Goal: Information Seeking & Learning: Learn about a topic

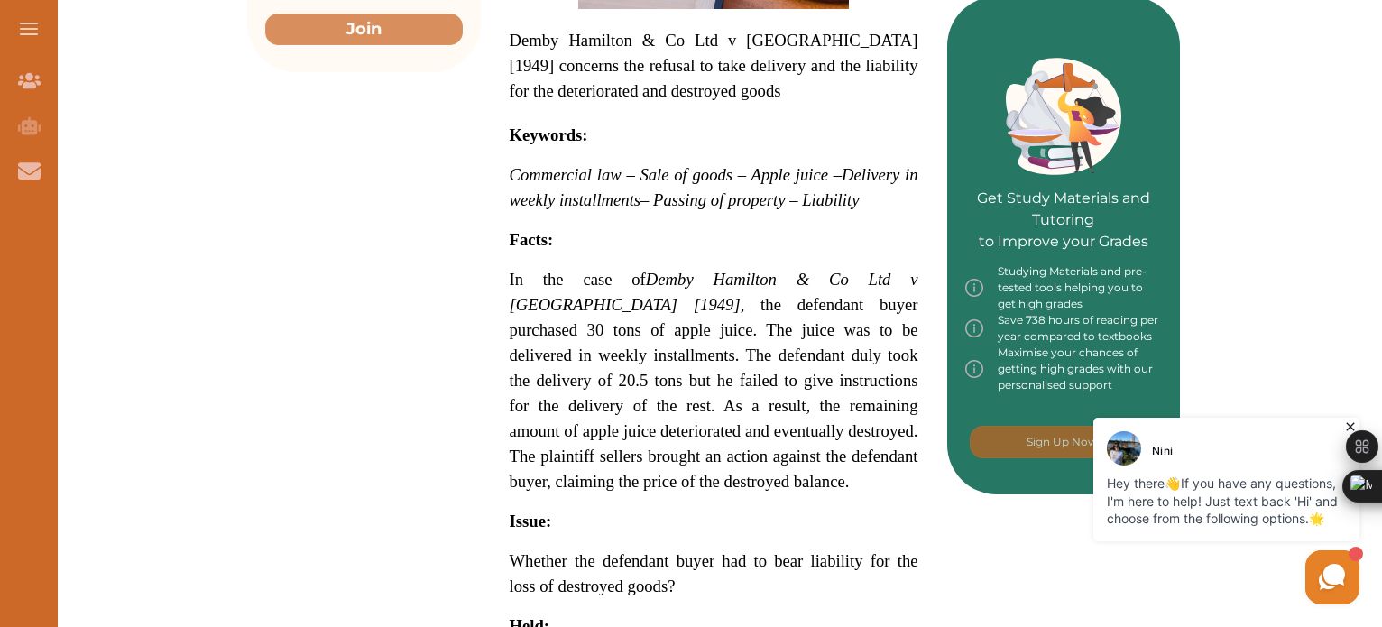
scroll to position [812, 0]
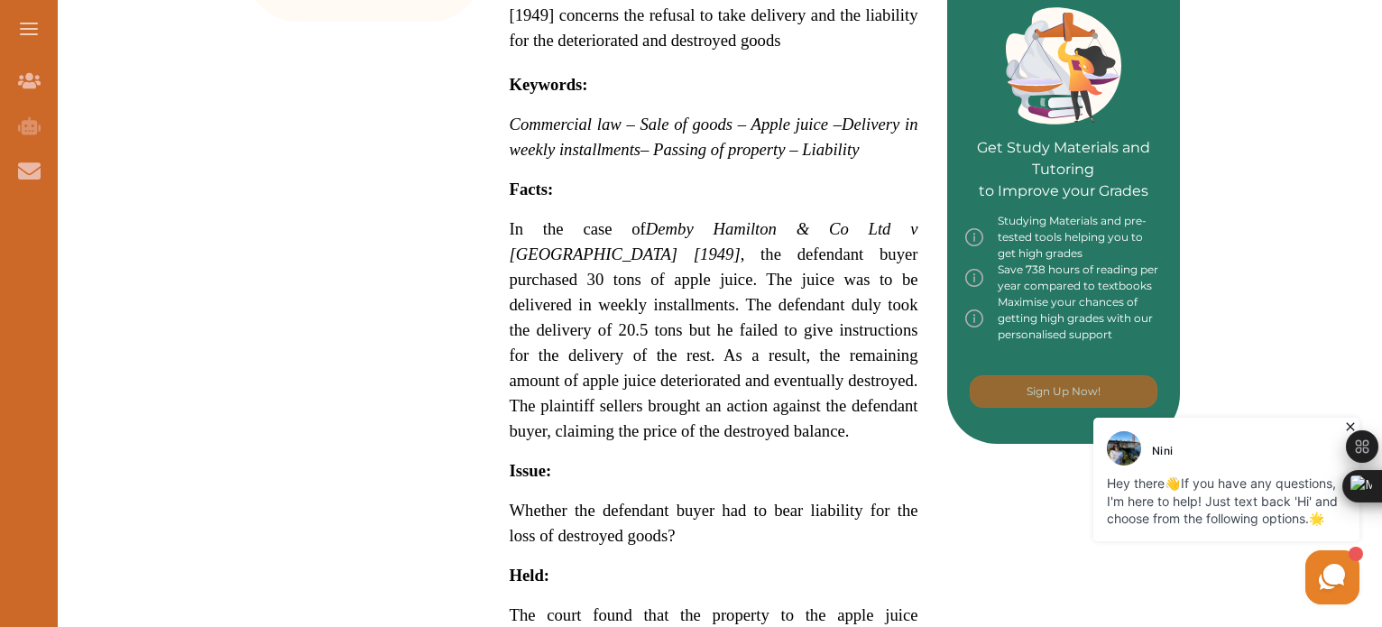
drag, startPoint x: 675, startPoint y: 176, endPoint x: 522, endPoint y: 141, distance: 156.4
click at [522, 141] on div "We do not allow selecting and copying of our content. You can get our subscript…" at bounding box center [691, 313] width 1382 height 627
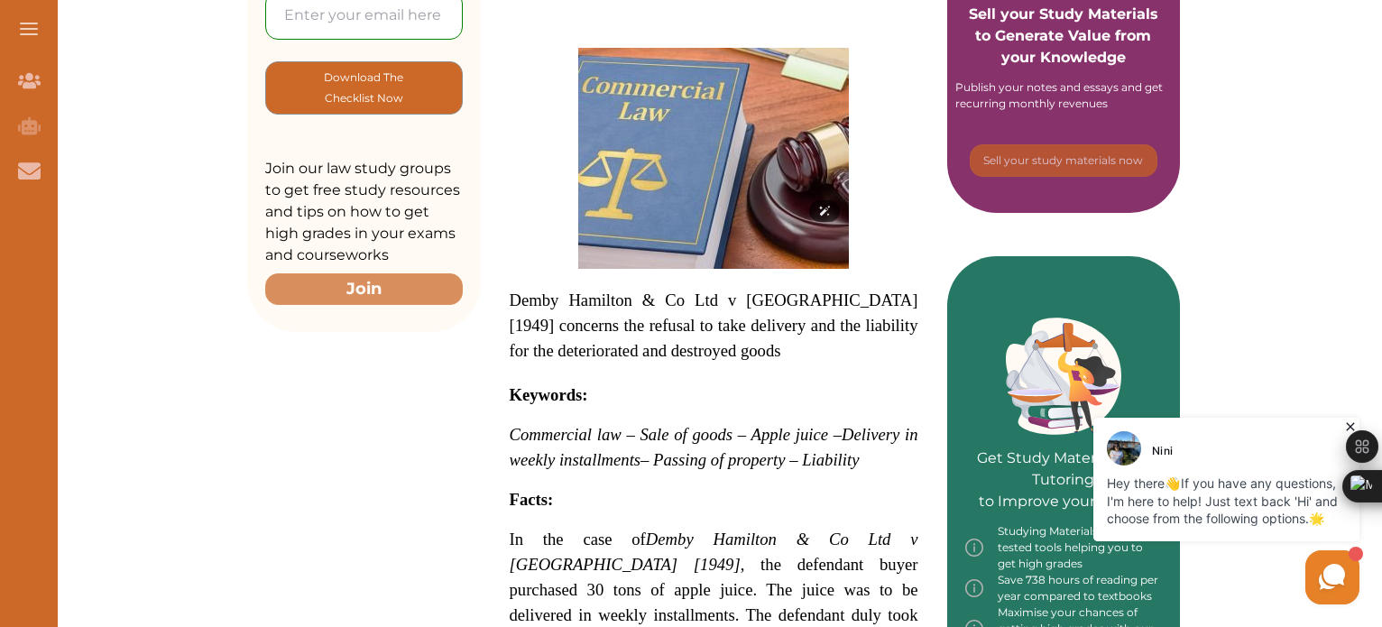
scroll to position [545, 0]
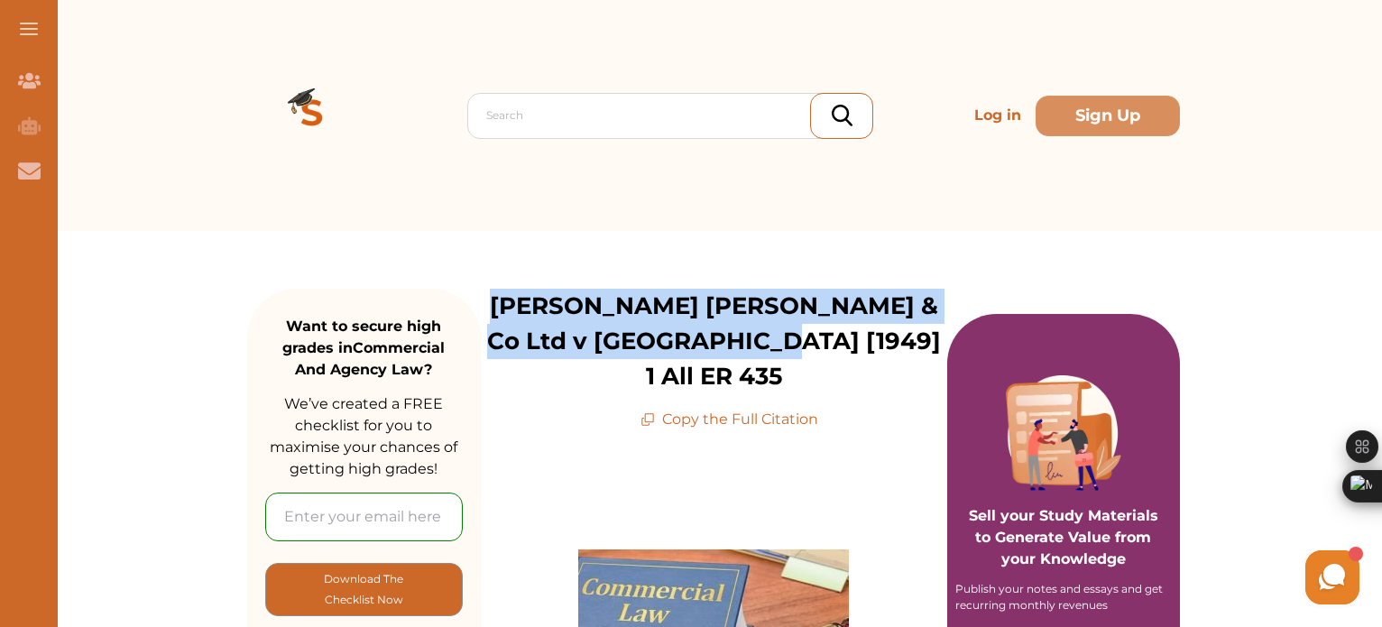
drag, startPoint x: 497, startPoint y: 302, endPoint x: 824, endPoint y: 355, distance: 331.7
click at [824, 355] on p "[PERSON_NAME] [PERSON_NAME] & Co Ltd v [GEOGRAPHIC_DATA] [1949] 1 All ER 435" at bounding box center [714, 342] width 466 height 106
copy p "[PERSON_NAME] [PERSON_NAME] & Co Ltd v [GEOGRAPHIC_DATA] [1949] 1 All ER 435"
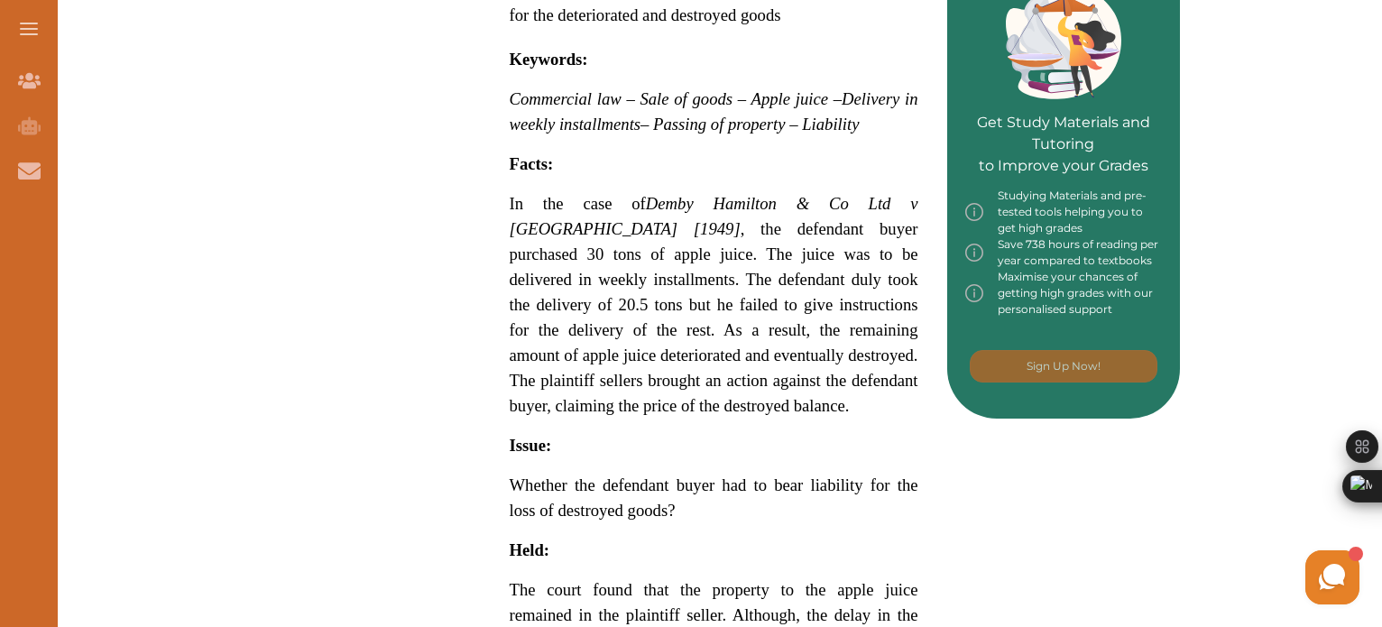
scroll to position [812, 0]
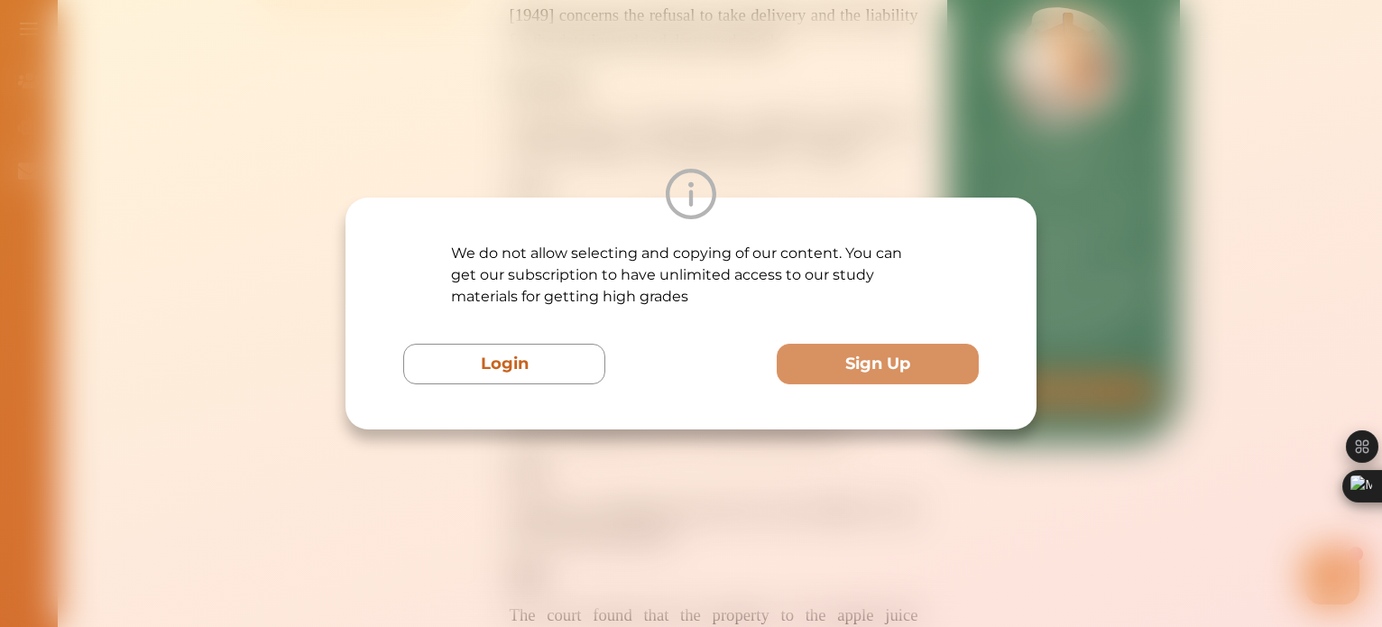
drag, startPoint x: 703, startPoint y: 266, endPoint x: 484, endPoint y: 462, distance: 293.2
click at [484, 462] on div "We do not allow selecting and copying of our content. You can get our subscript…" at bounding box center [691, 313] width 1382 height 627
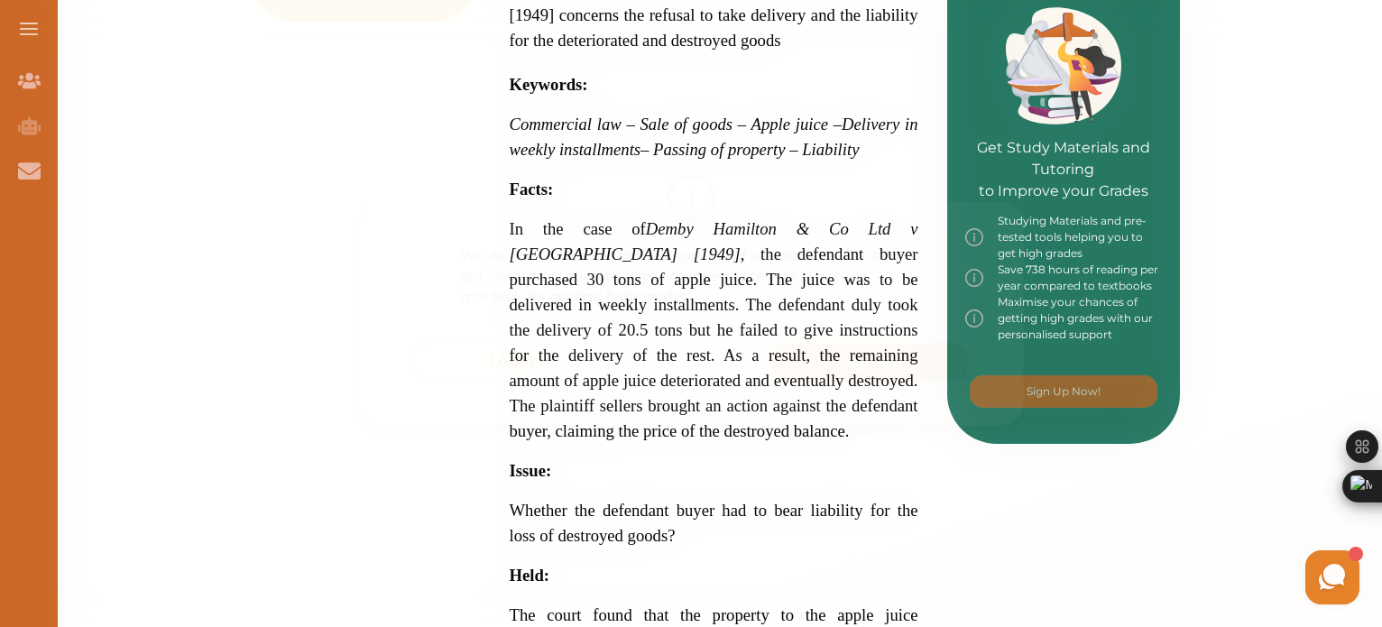
drag, startPoint x: 646, startPoint y: 239, endPoint x: 581, endPoint y: 551, distance: 318.8
click at [581, 551] on div "We do not allow selecting and copying of our content. You can get our subscript…" at bounding box center [691, 313] width 1382 height 627
drag, startPoint x: 497, startPoint y: 188, endPoint x: 560, endPoint y: 233, distance: 77.6
click at [560, 233] on div "Demby Hamilton & Co Ltd v Barden [1949] concerns the refusal to take delivery a…" at bounding box center [714, 307] width 466 height 1379
click at [750, 161] on div "We do not allow selecting and copying of our content. You can get our subscript…" at bounding box center [691, 313] width 1382 height 627
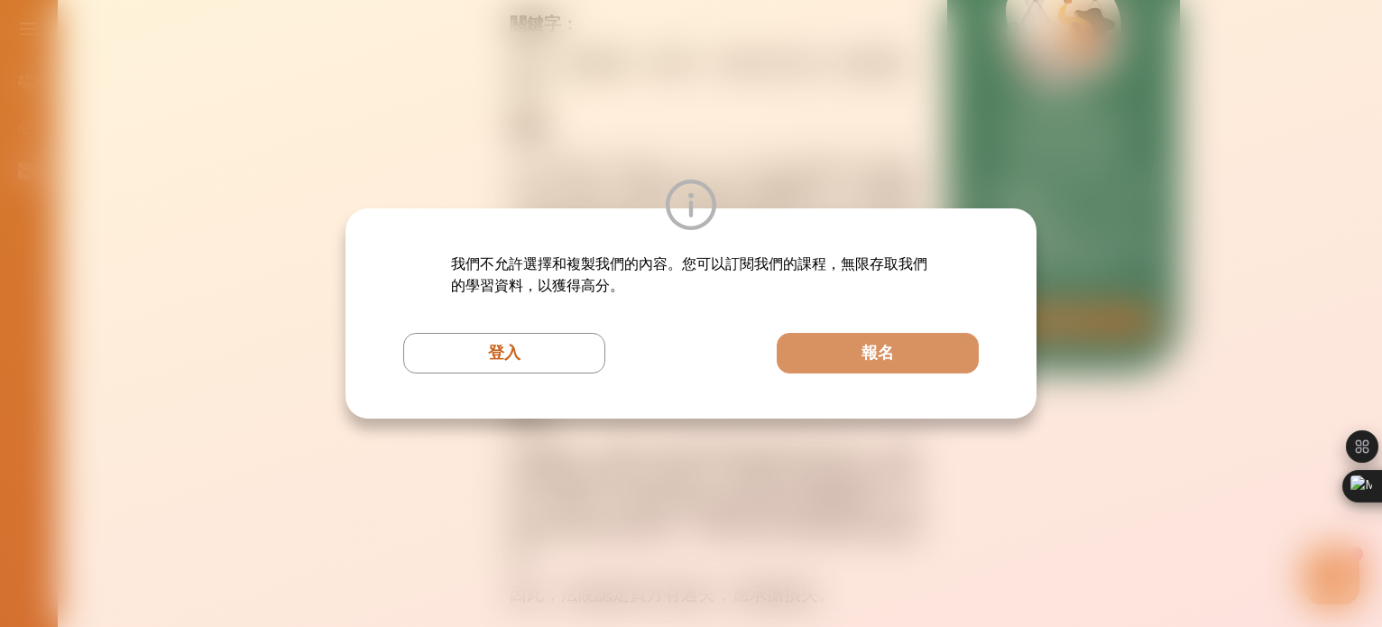
click at [732, 93] on div "我們不允許選擇和複製我們的內容。您可以訂閱我們的課程，無限存取我們的學習資料，以獲得高分。 登入 報名" at bounding box center [691, 313] width 1382 height 627
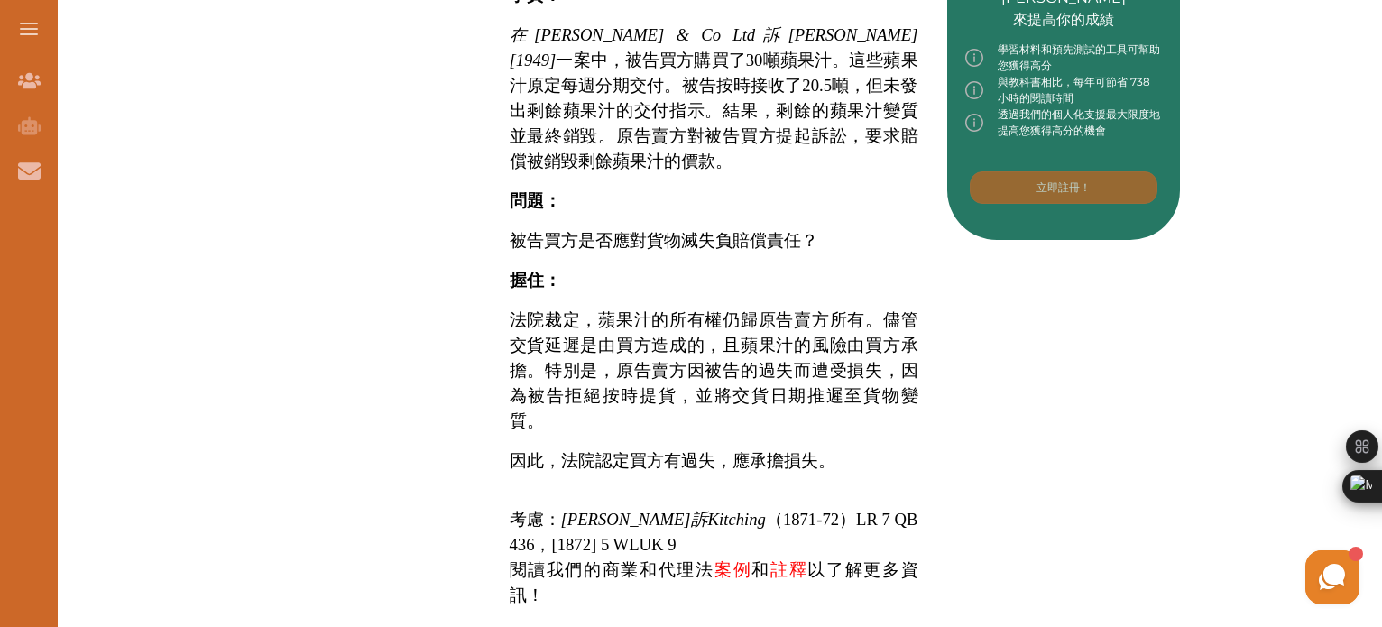
scroll to position [902, 0]
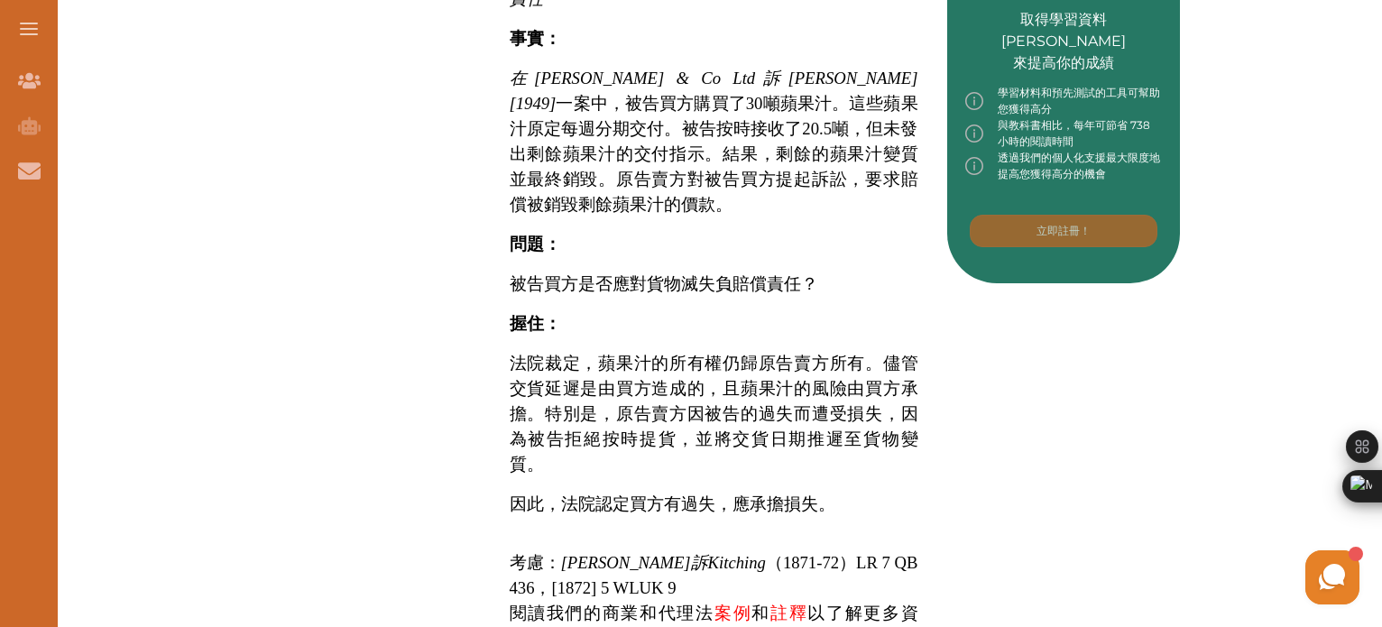
click at [649, 225] on p "Demby Hamilton & Co Ltd v. Barden [1949] 案涉及拒絕收貨以及貨物變質和毀壞的責任 關鍵字： 商法 – 貨物銷售 – 蘋…" at bounding box center [714, 141] width 409 height 1058
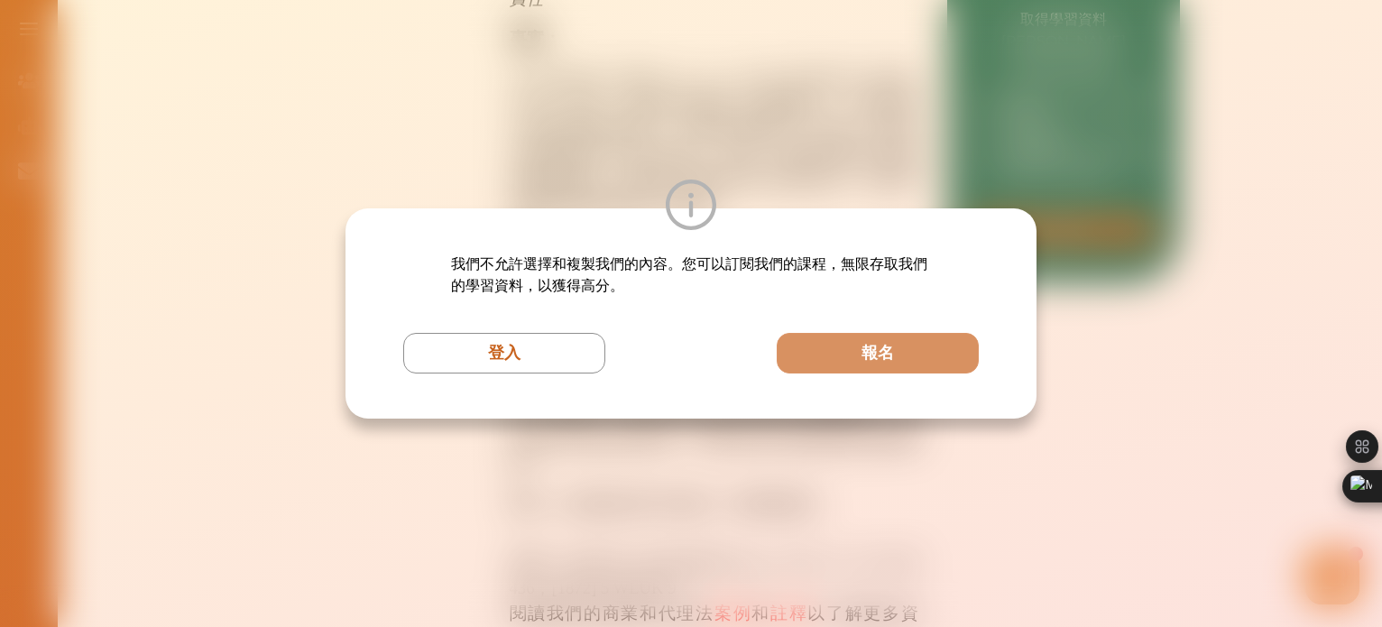
click at [944, 142] on div "我們不允許選擇和複製我們的內容。您可以訂閱我們的課程，無限存取我們的學習資料，以獲得高分。 登入 報名" at bounding box center [691, 313] width 1382 height 627
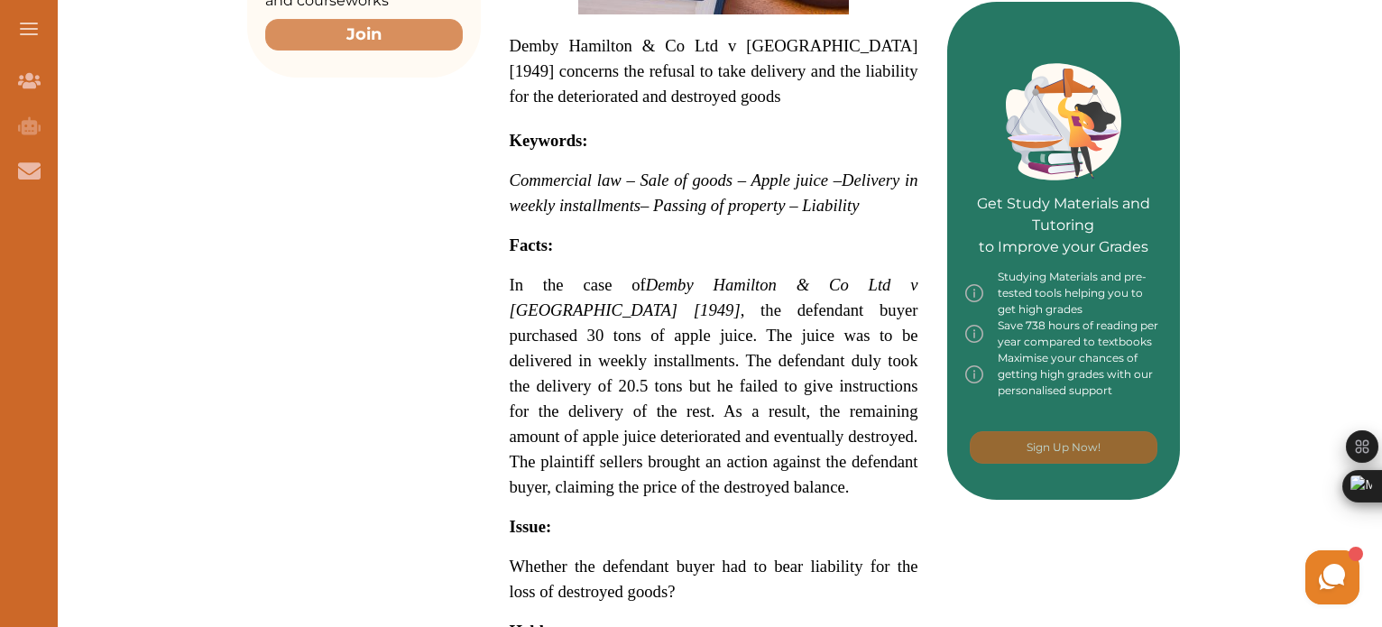
scroll to position [747, 0]
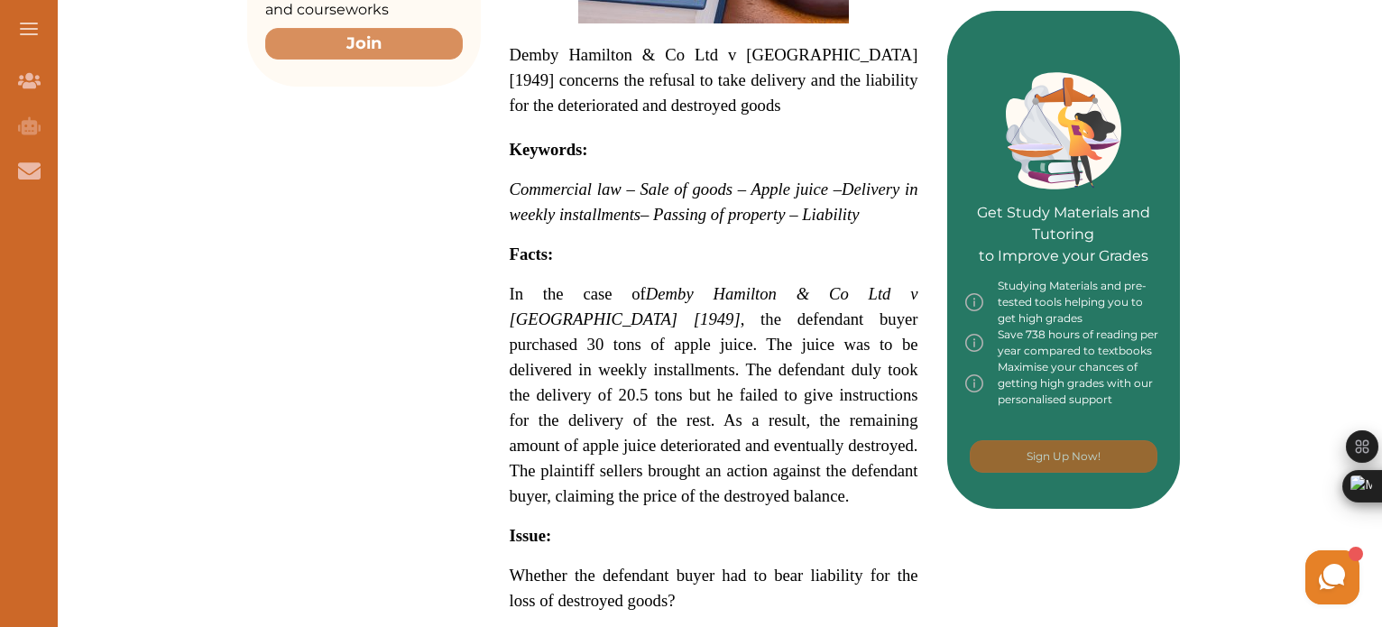
drag, startPoint x: 492, startPoint y: 219, endPoint x: 689, endPoint y: 234, distance: 198.1
click at [689, 234] on div "Demby Hamilton & Co Ltd v Barden [1949] concerns the refusal to take delivery a…" at bounding box center [714, 372] width 466 height 1379
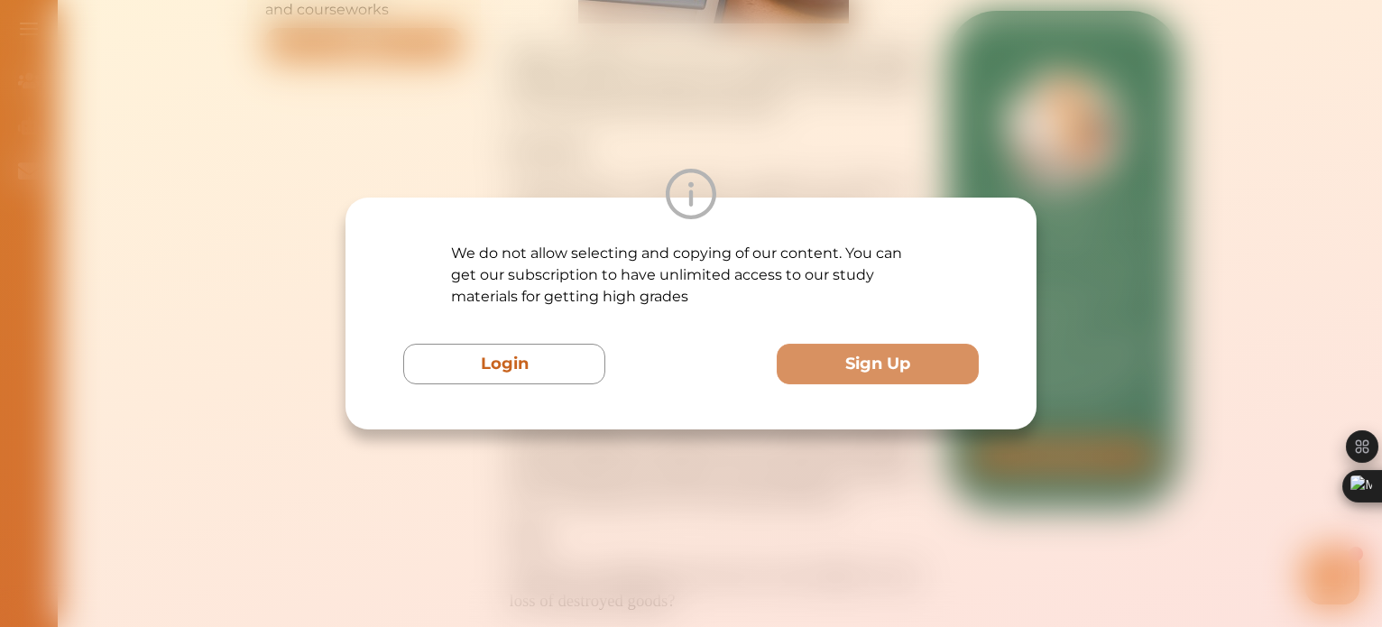
click at [647, 174] on div at bounding box center [690, 194] width 691 height 51
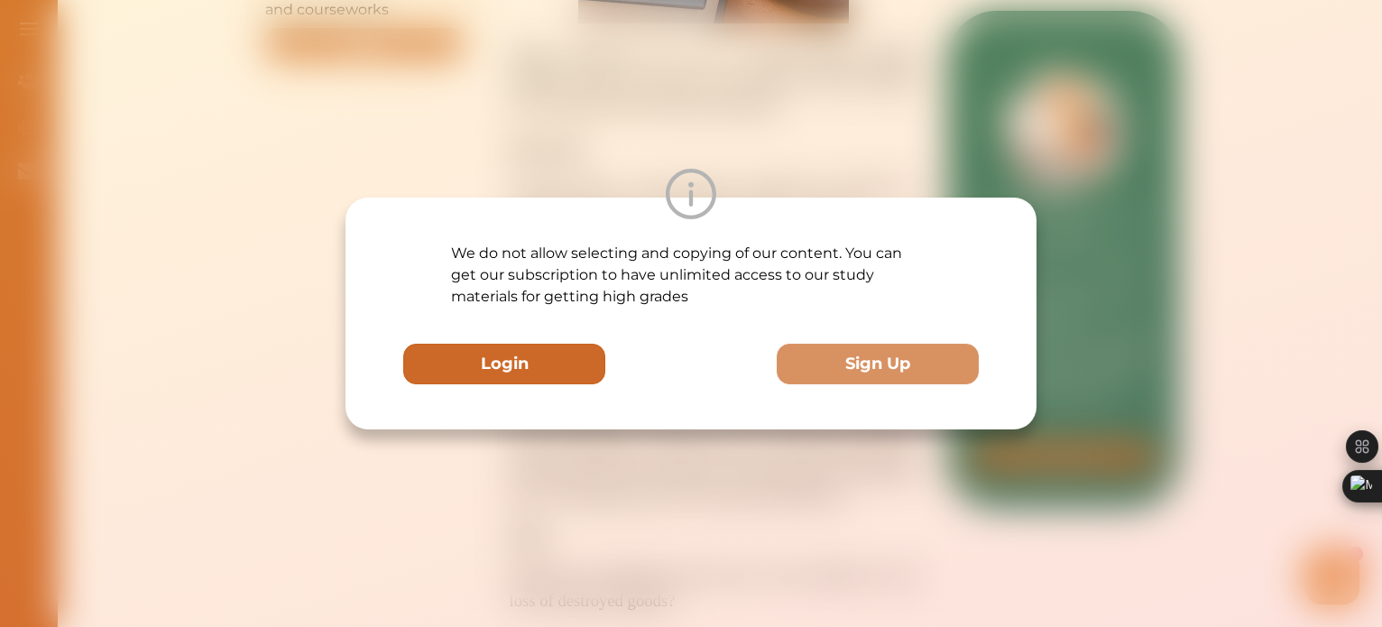
click at [480, 368] on button "Login" at bounding box center [504, 364] width 202 height 41
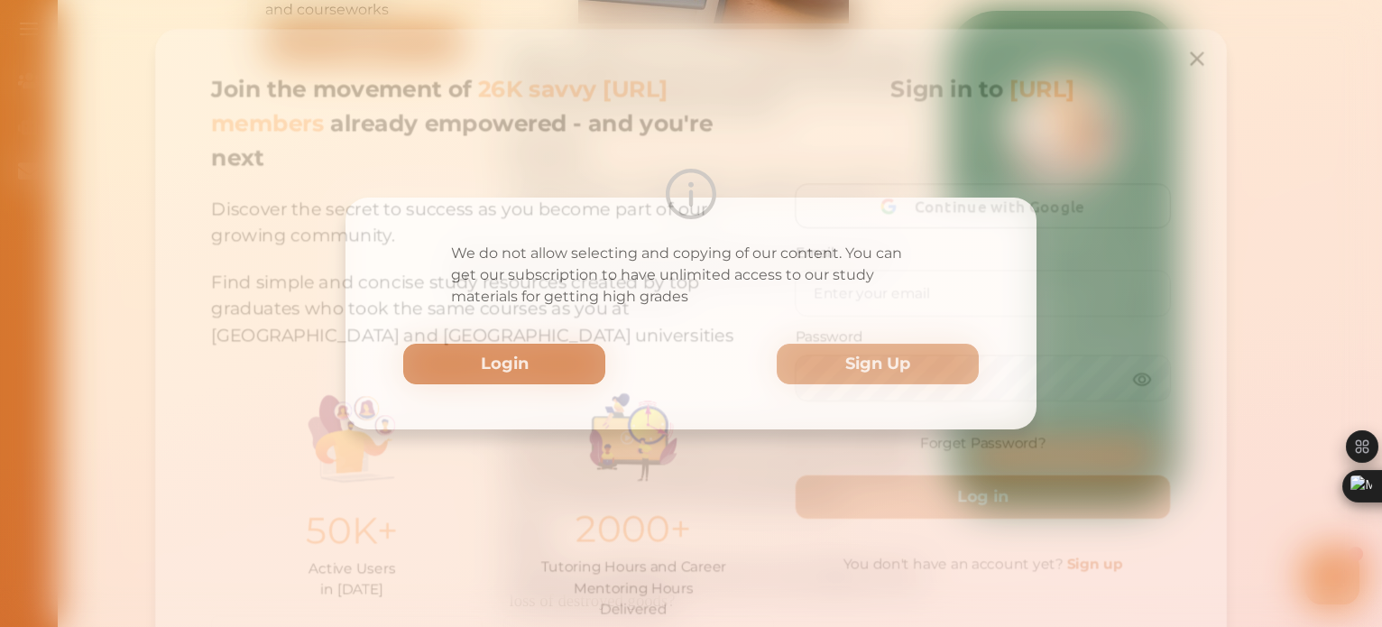
scroll to position [57, 0]
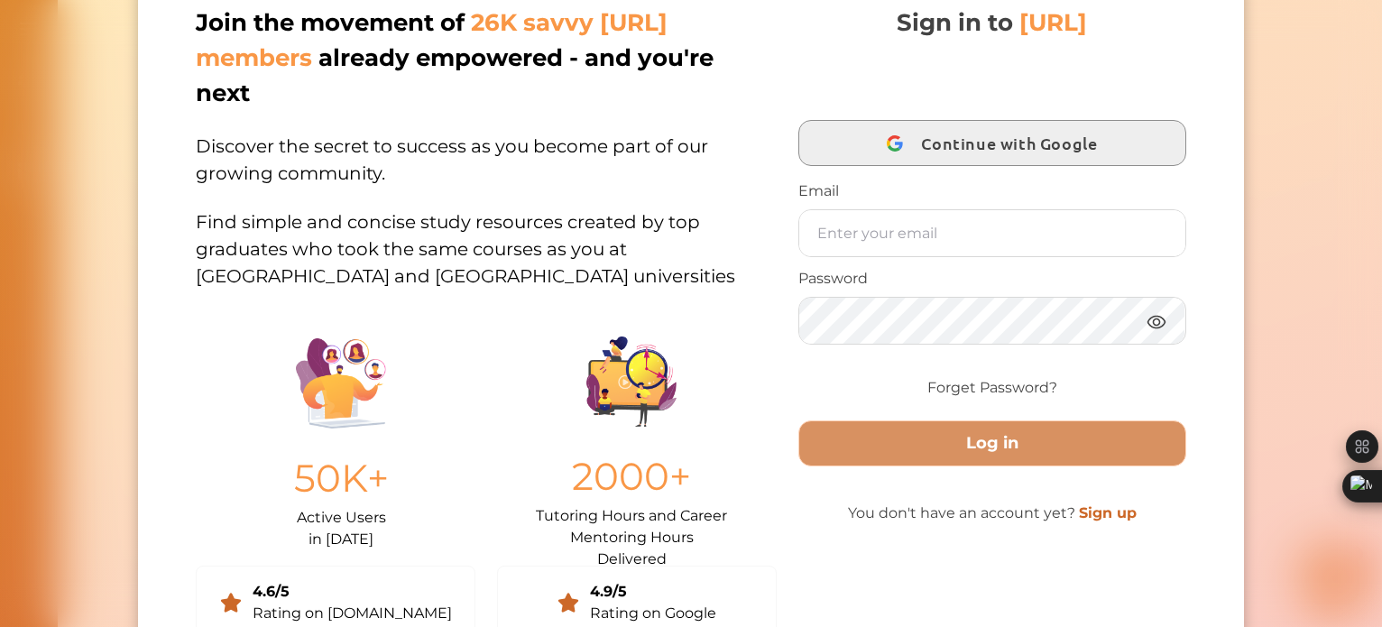
click at [999, 149] on span "Continue with Google" at bounding box center [1014, 143] width 185 height 42
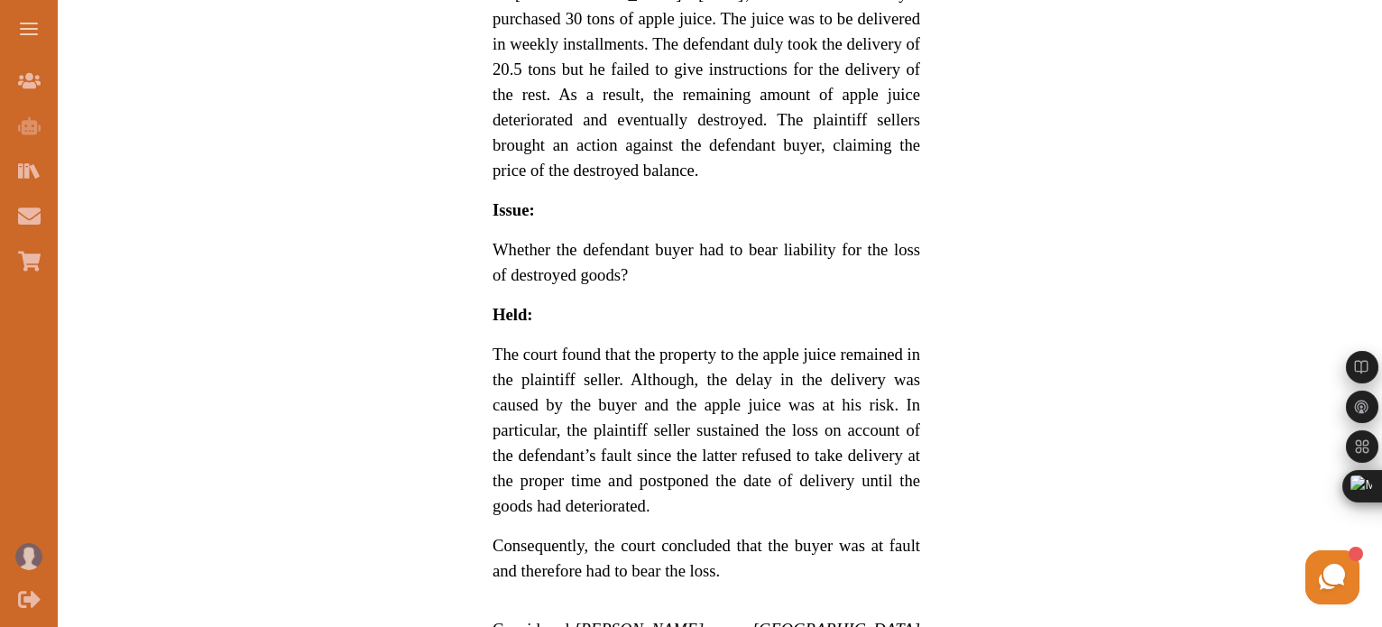
scroll to position [1082, 0]
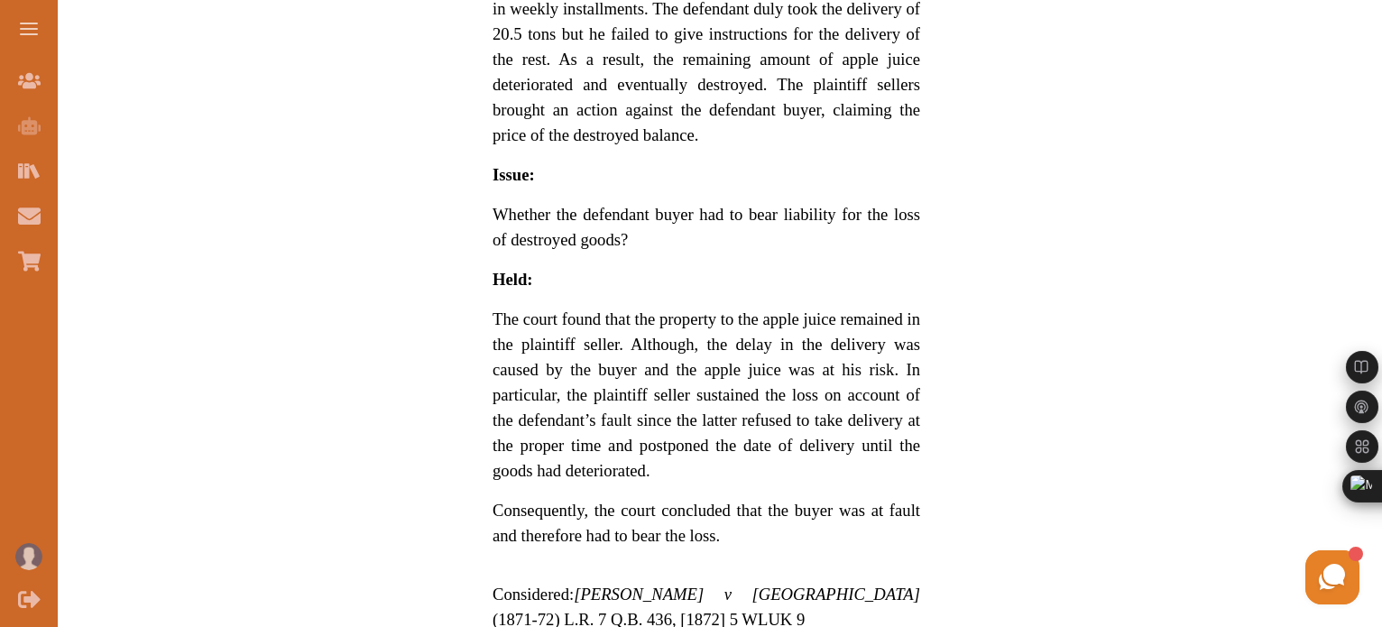
drag, startPoint x: 671, startPoint y: 372, endPoint x: 498, endPoint y: 207, distance: 238.6
click at [498, 307] on p "The court found that the property to the apple juice remained in the plaintiff …" at bounding box center [706, 395] width 428 height 177
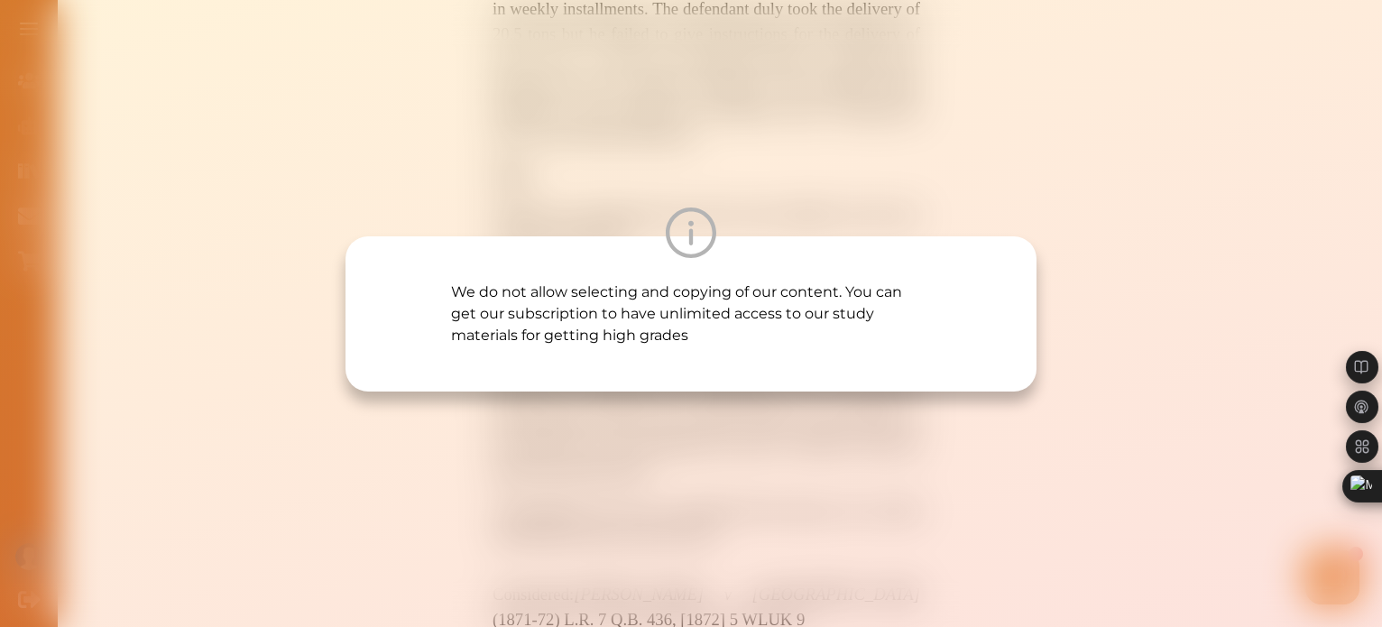
click at [494, 186] on div "We do not allow selecting and copying of our content. You can get our subscript…" at bounding box center [691, 313] width 1382 height 627
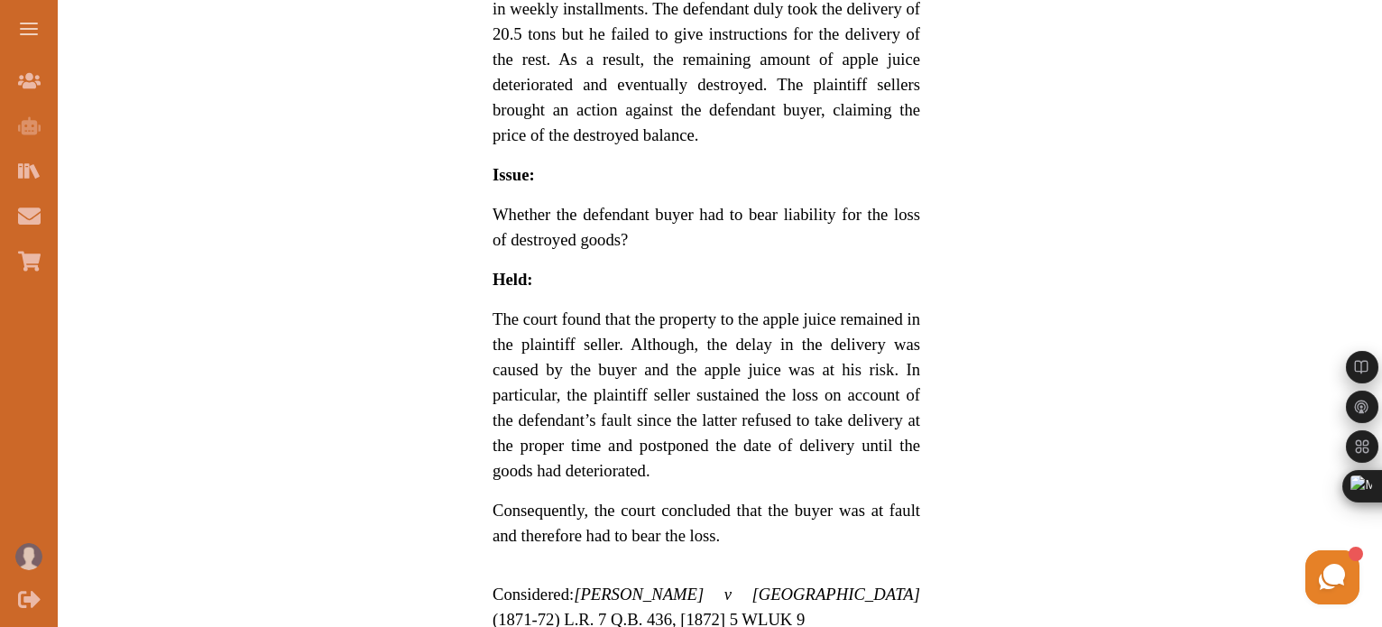
drag, startPoint x: 489, startPoint y: 174, endPoint x: 594, endPoint y: 247, distance: 128.4
click at [594, 247] on div "Demby Hamilton & Co Ltd v Barden [1949] concerns the refusal to take delivery a…" at bounding box center [706, 17] width 485 height 1368
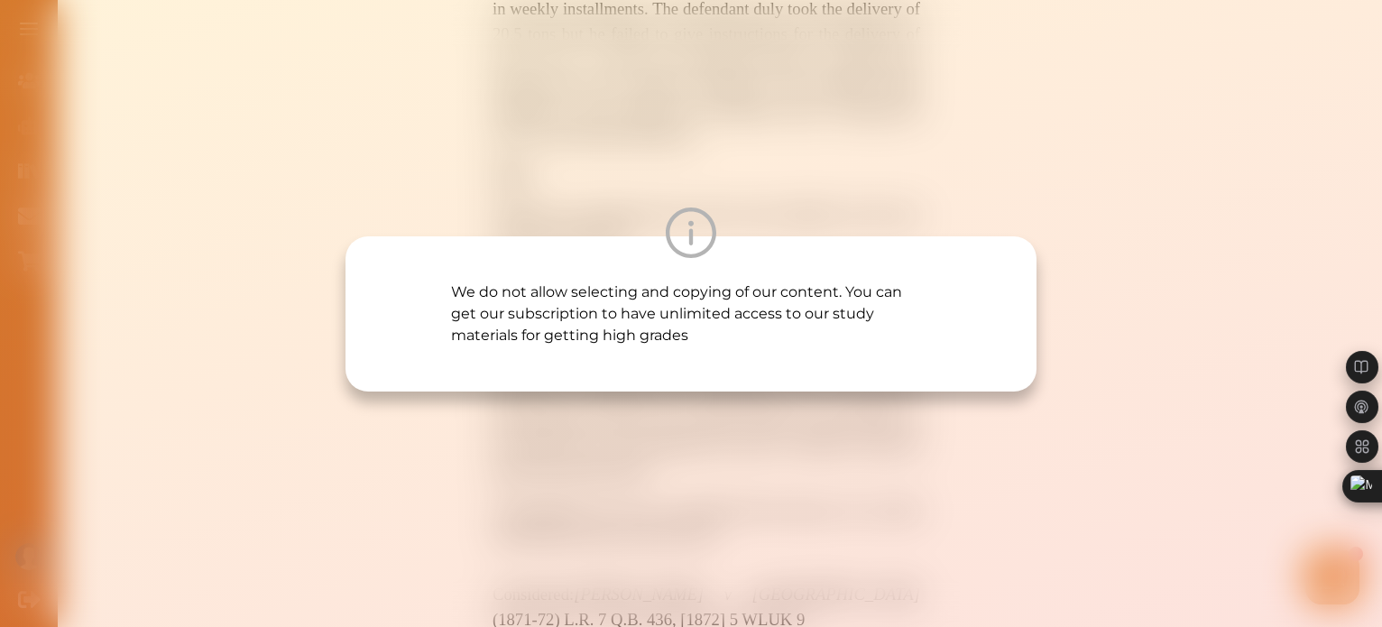
click at [674, 187] on div "We do not allow selecting and copying of our content. You can get our subscript…" at bounding box center [691, 313] width 1382 height 627
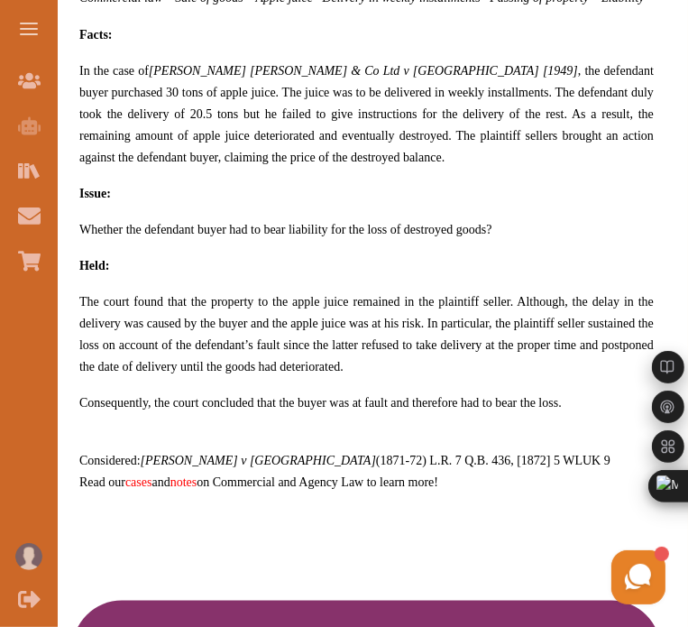
scroll to position [631, 0]
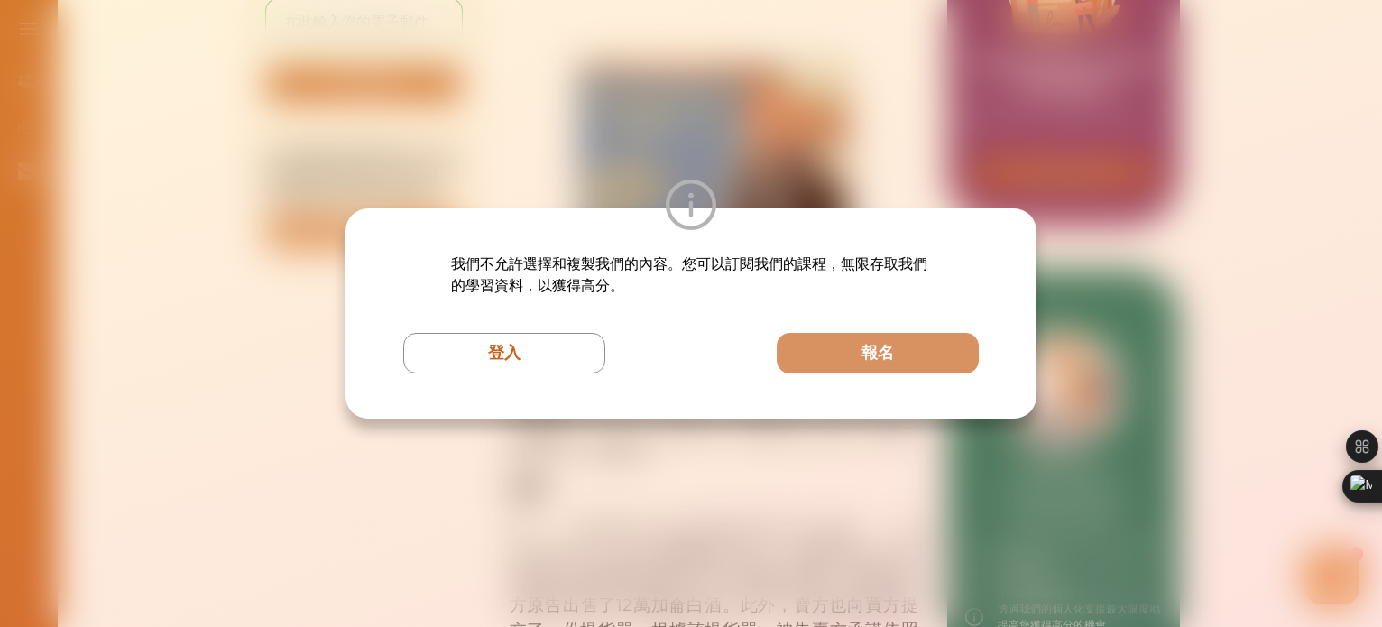
scroll to position [429, 0]
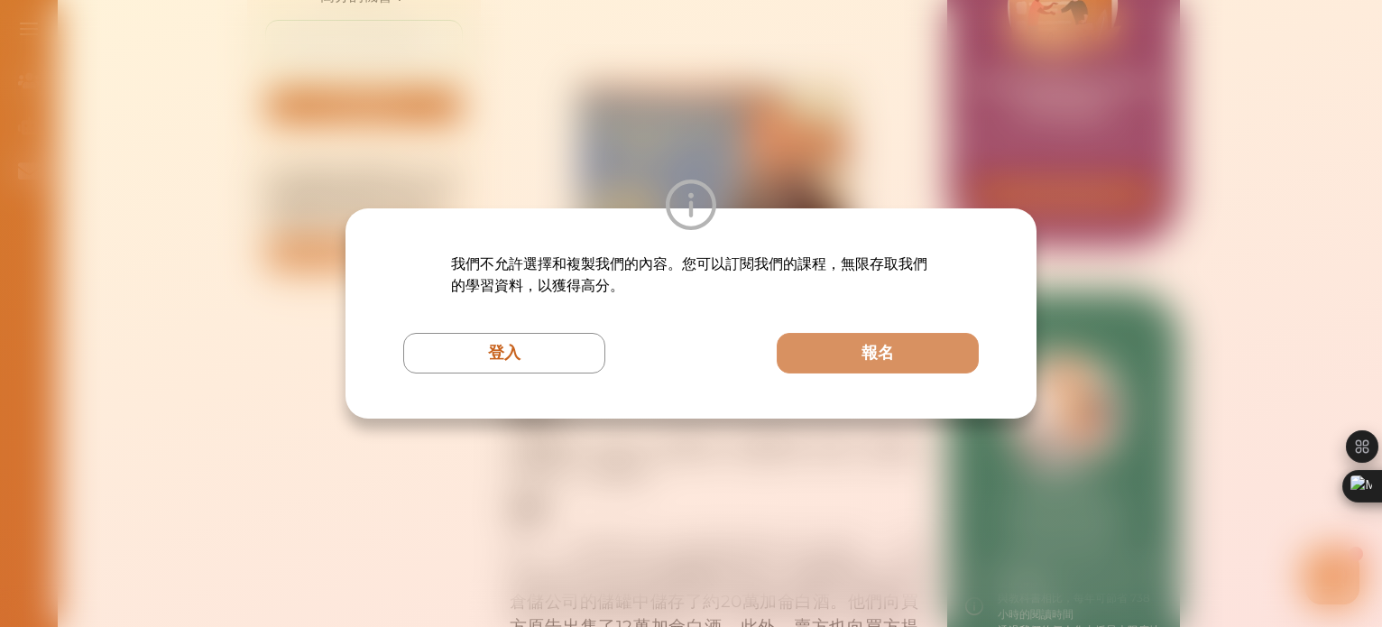
click at [764, 133] on div "我們不允許選擇和複製我們的內容。您可以訂閱我們的課程，無限存取我們的學習資料，以獲得高分。 登入 報名" at bounding box center [691, 313] width 1382 height 627
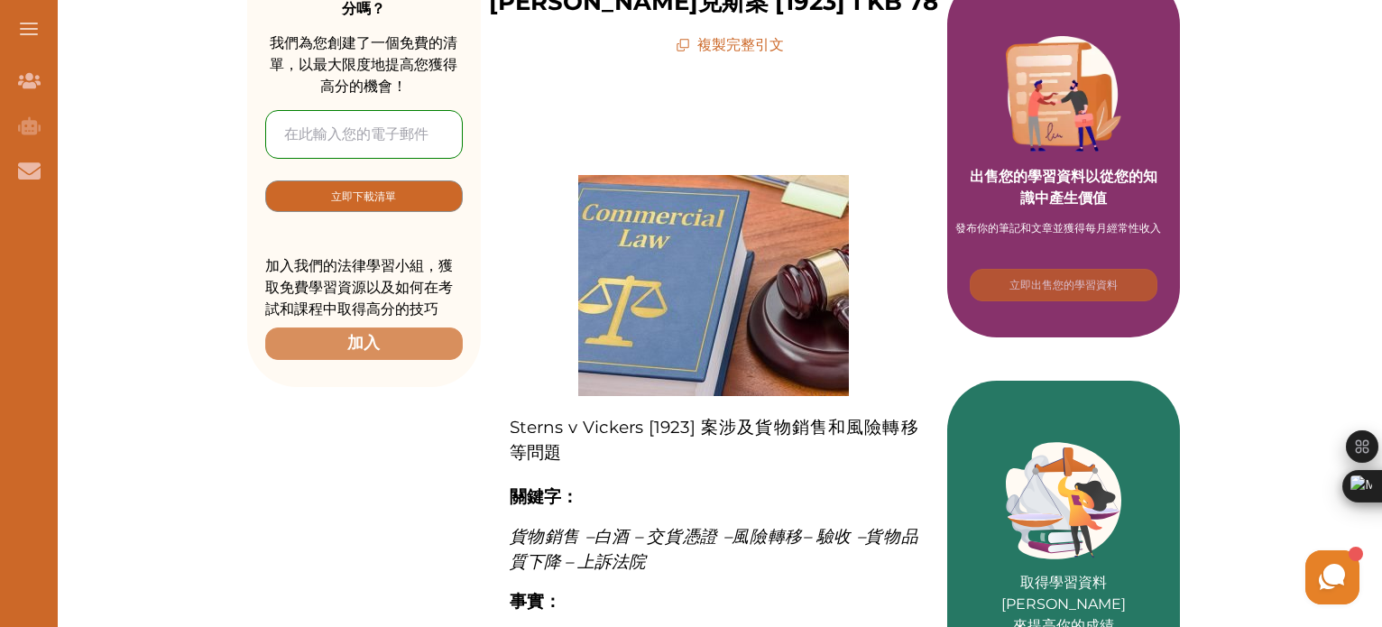
scroll to position [0, 0]
